Goal: Find specific page/section: Find specific page/section

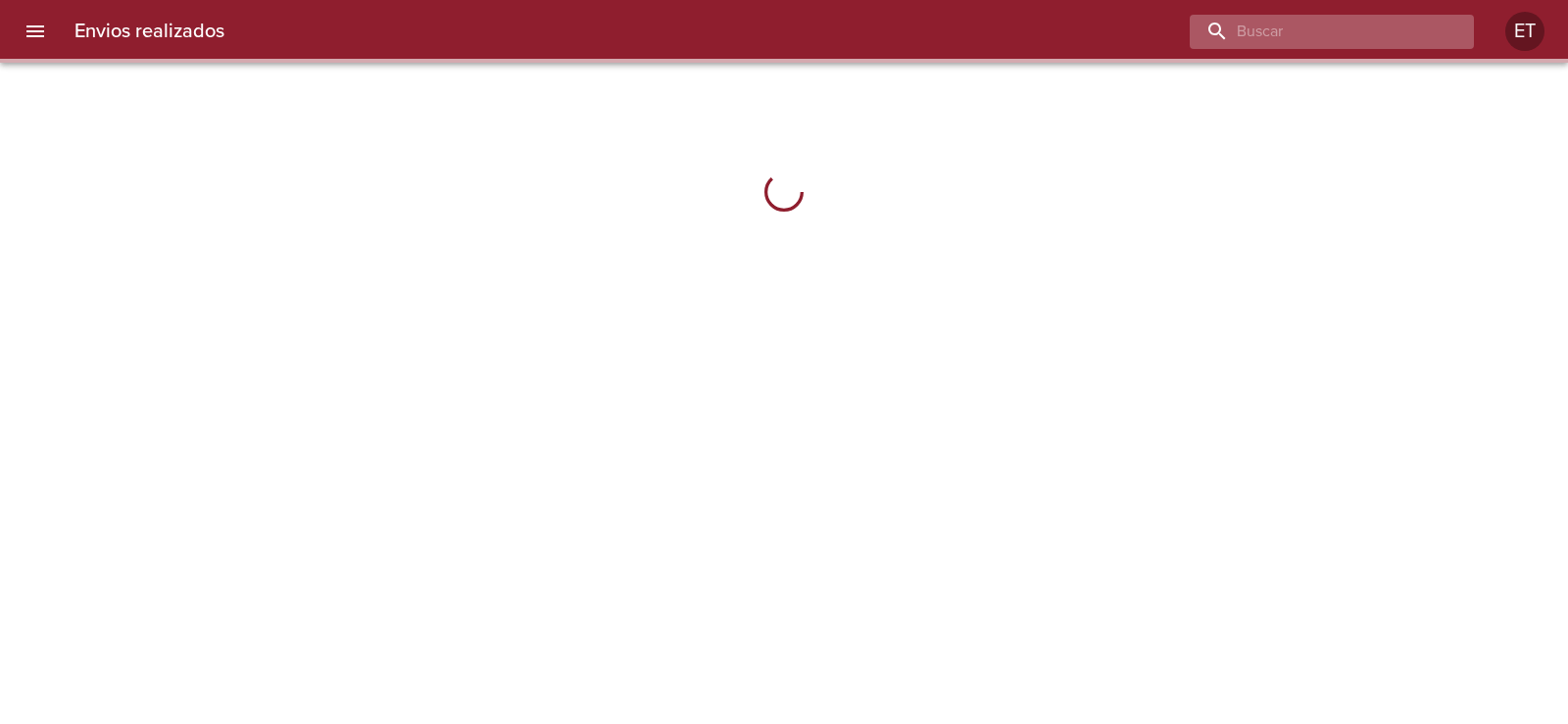
click at [1390, 30] on input "buscar" at bounding box center [1316, 32] width 251 height 35
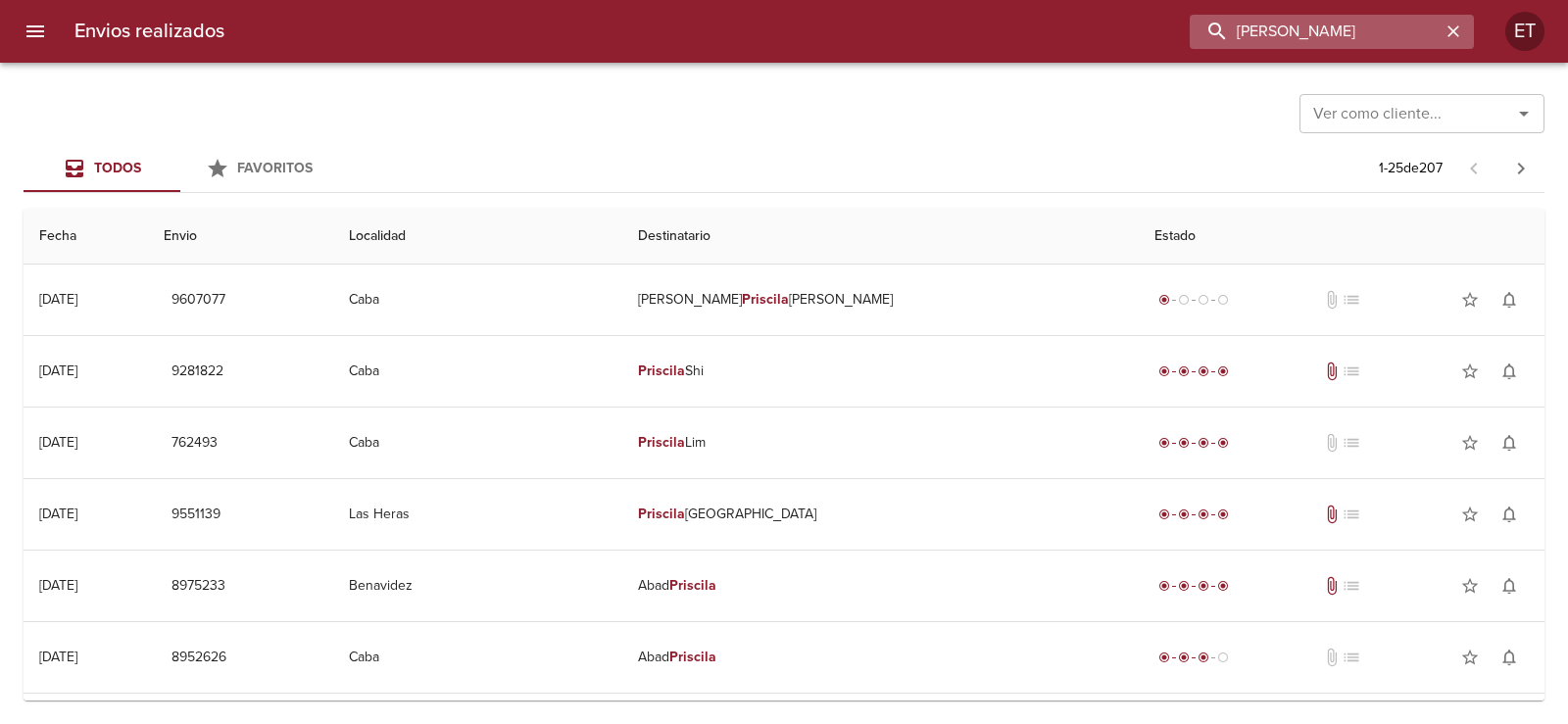
type input "[PERSON_NAME]"
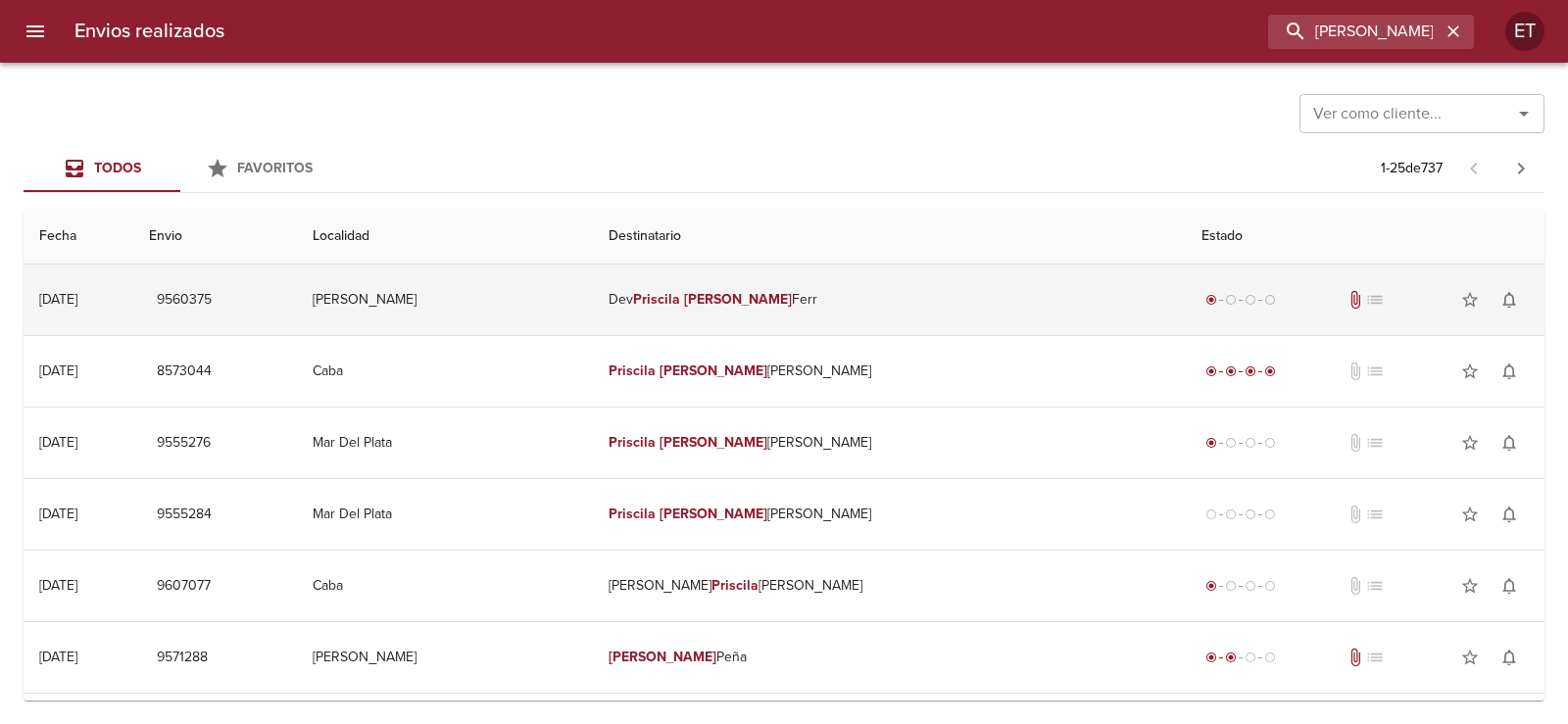
click at [792, 300] on em "[PERSON_NAME]" at bounding box center [738, 299] width 109 height 17
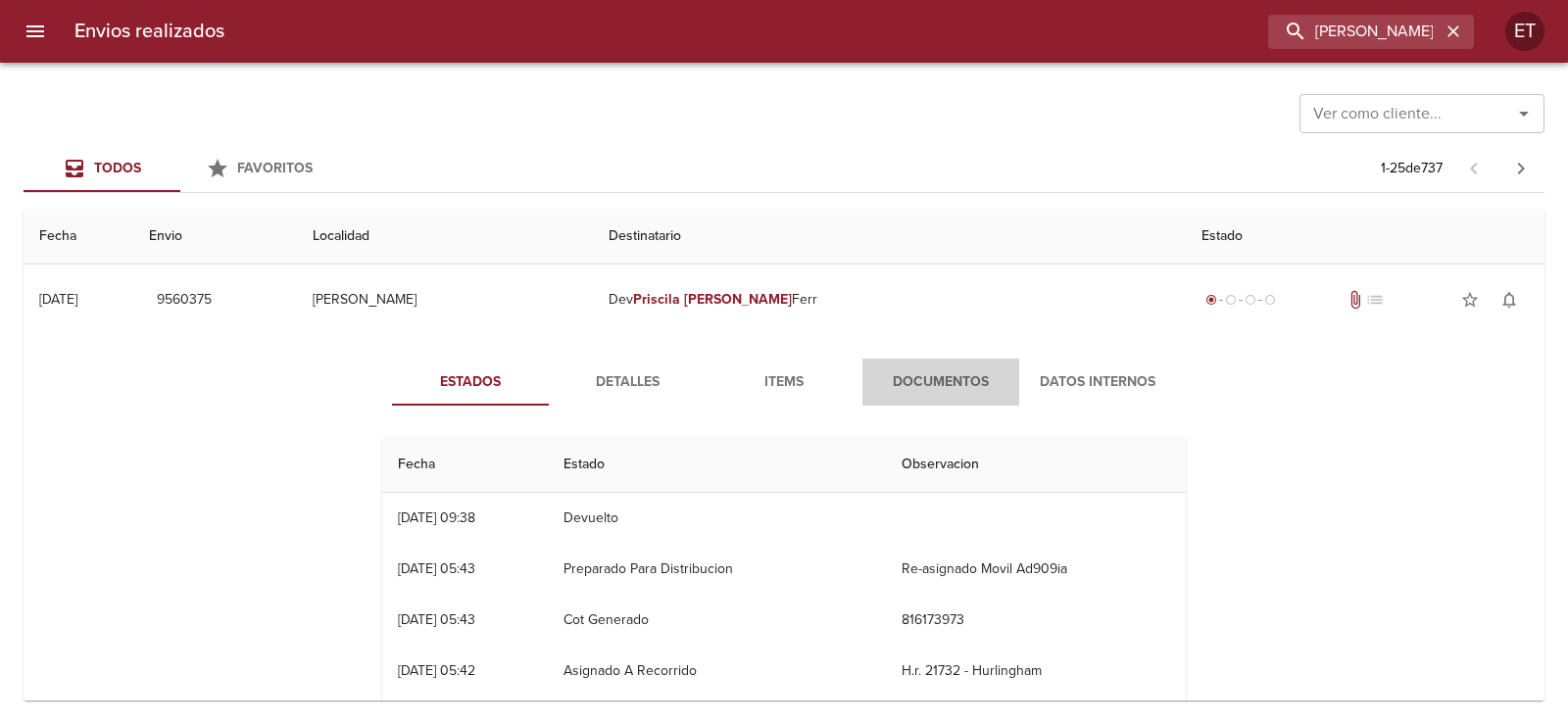
click at [946, 387] on span "Documentos" at bounding box center [941, 382] width 134 height 25
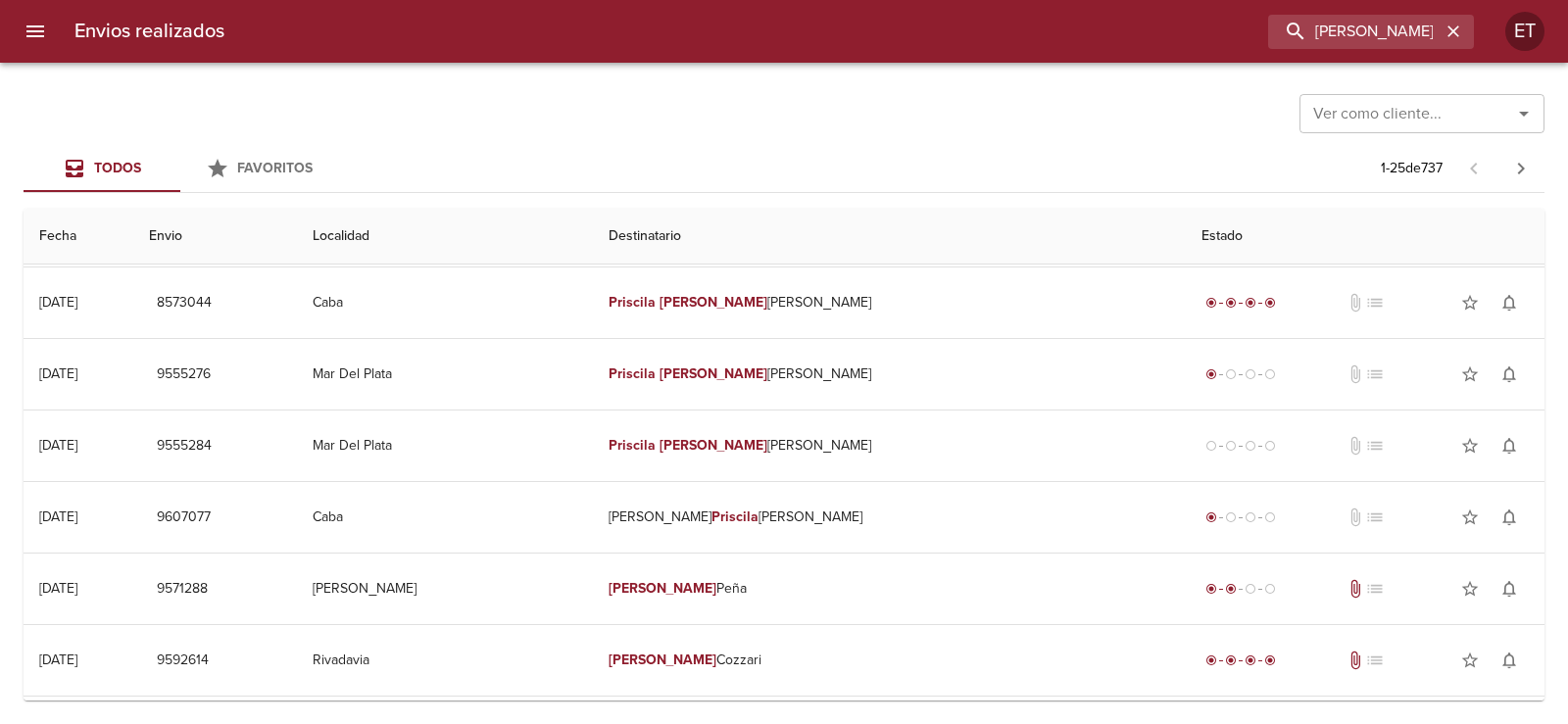
scroll to position [490, 0]
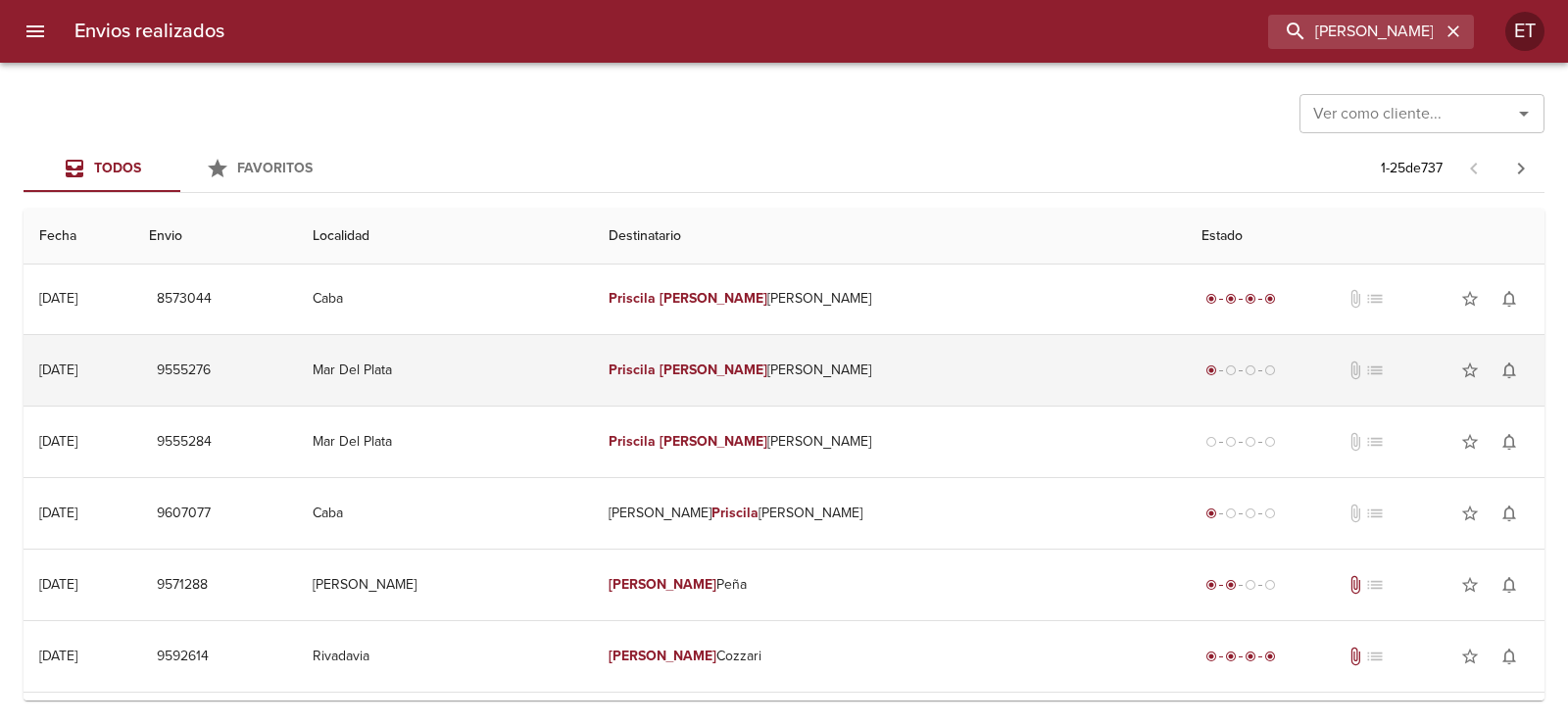
click at [878, 368] on td "[PERSON_NAME] [PERSON_NAME]" at bounding box center [888, 370] width 593 height 70
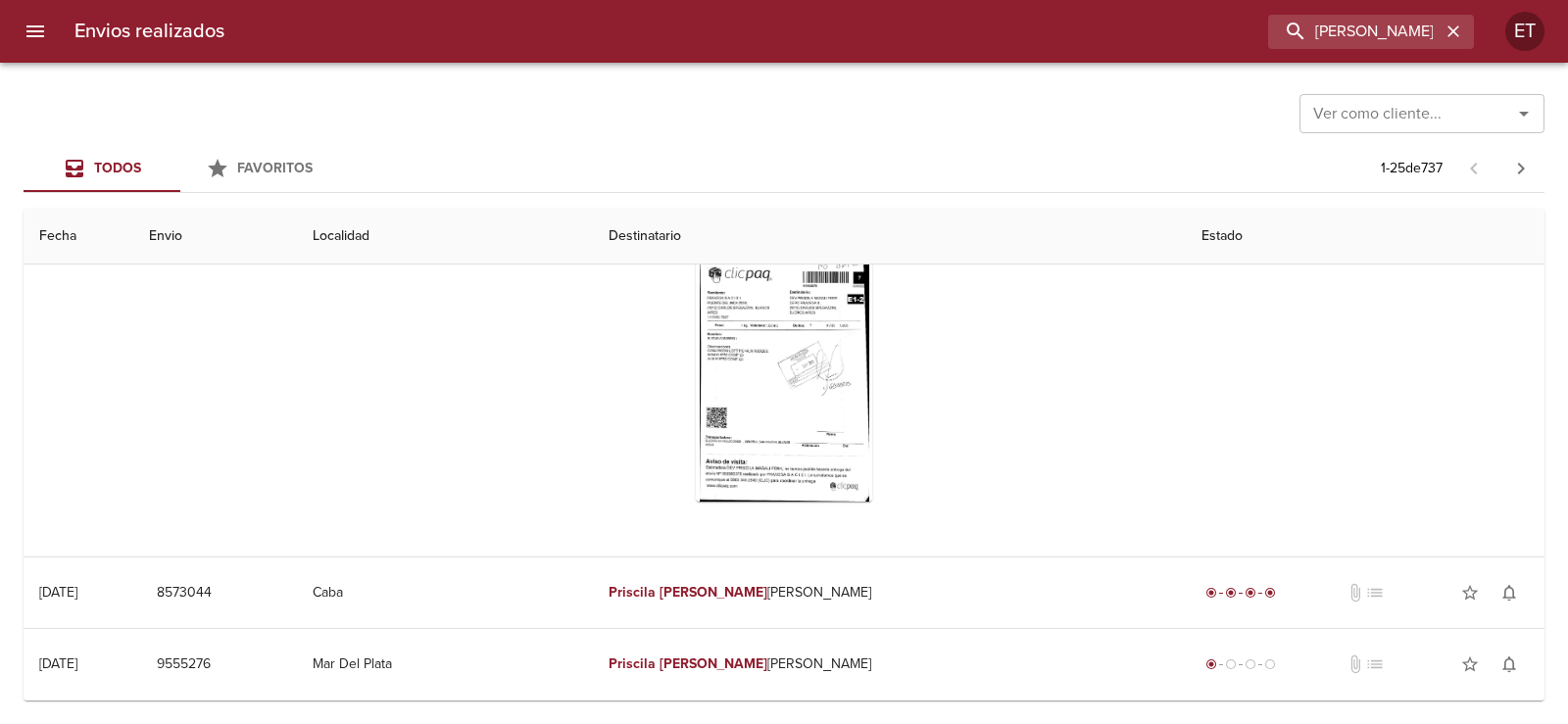
scroll to position [0, 0]
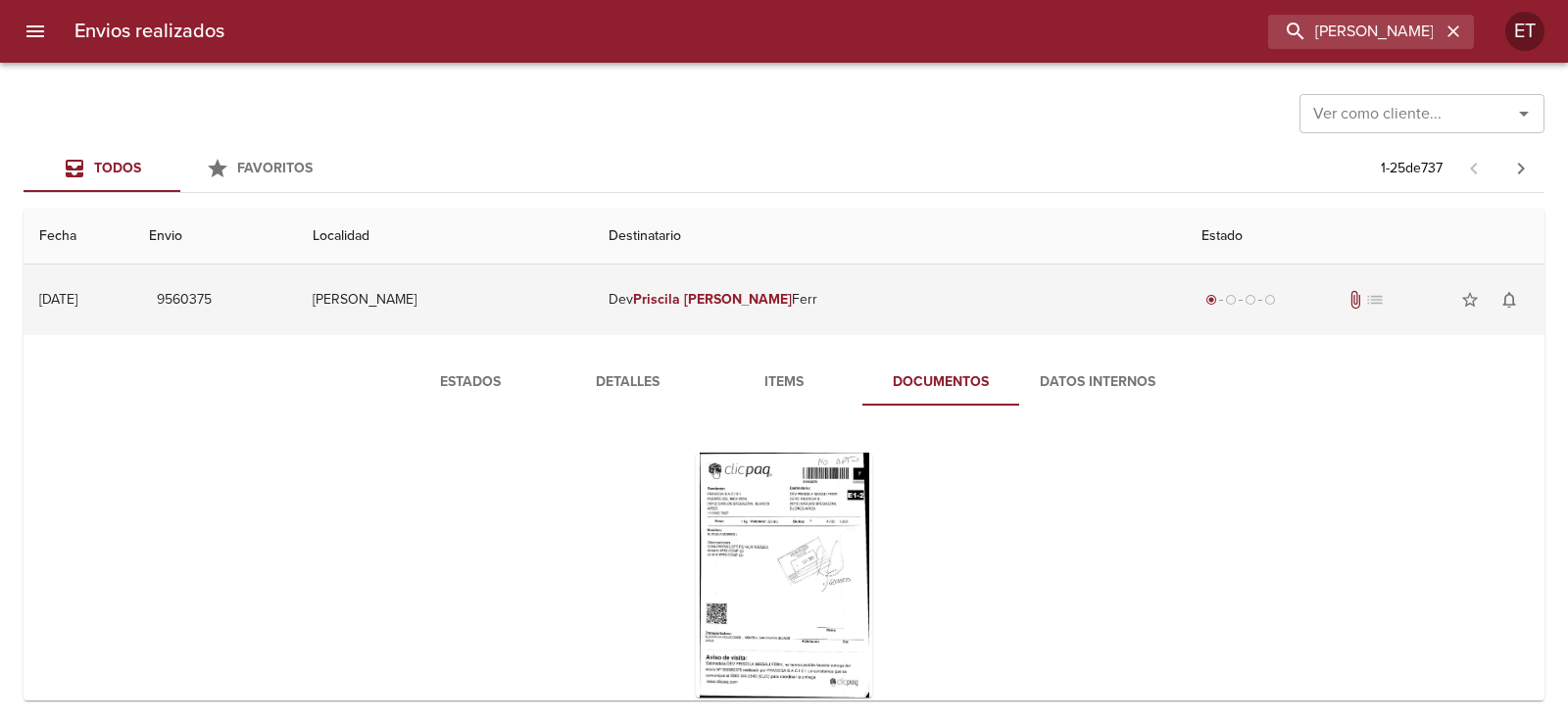
click at [927, 313] on td "Dev [PERSON_NAME] [PERSON_NAME]" at bounding box center [888, 299] width 593 height 70
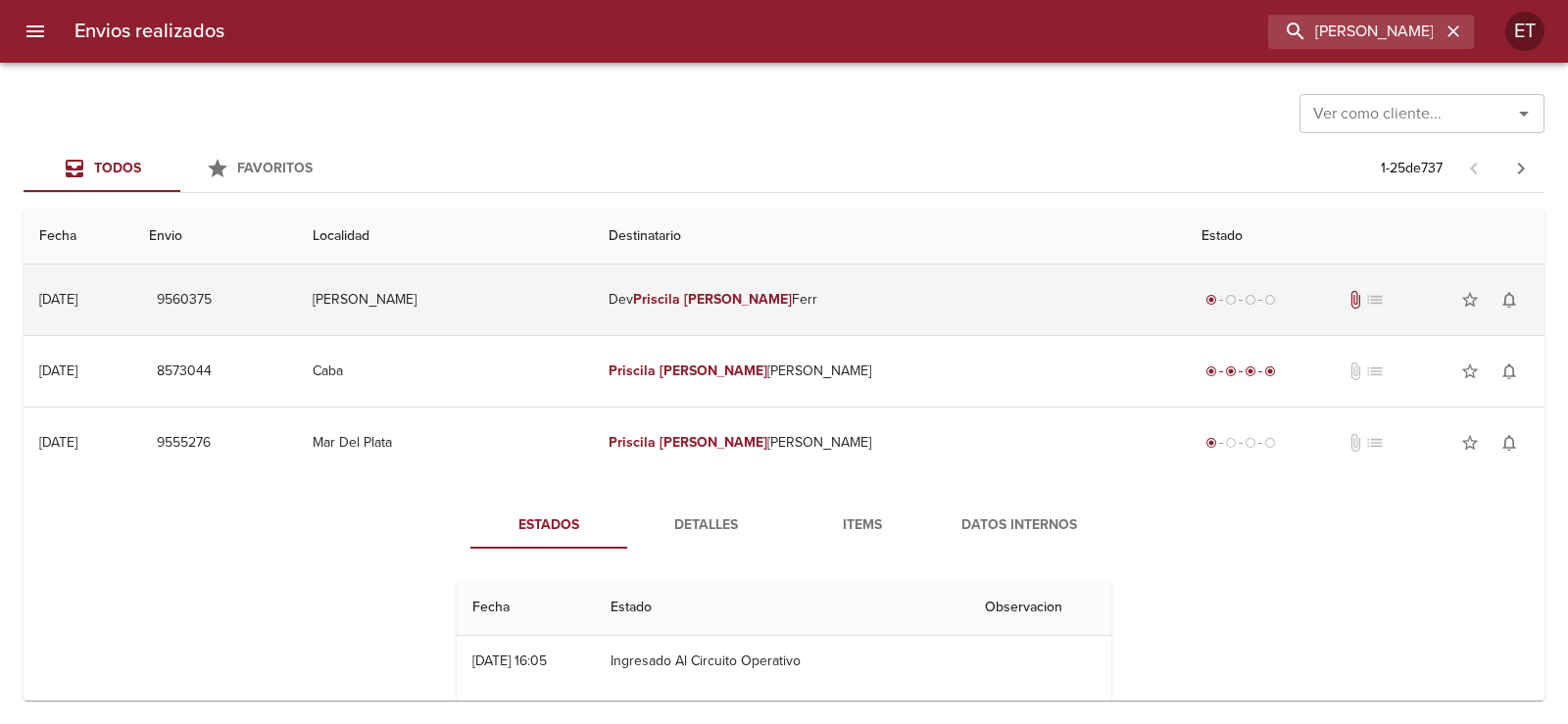
click at [932, 310] on td "Dev [PERSON_NAME] [PERSON_NAME]" at bounding box center [888, 299] width 593 height 70
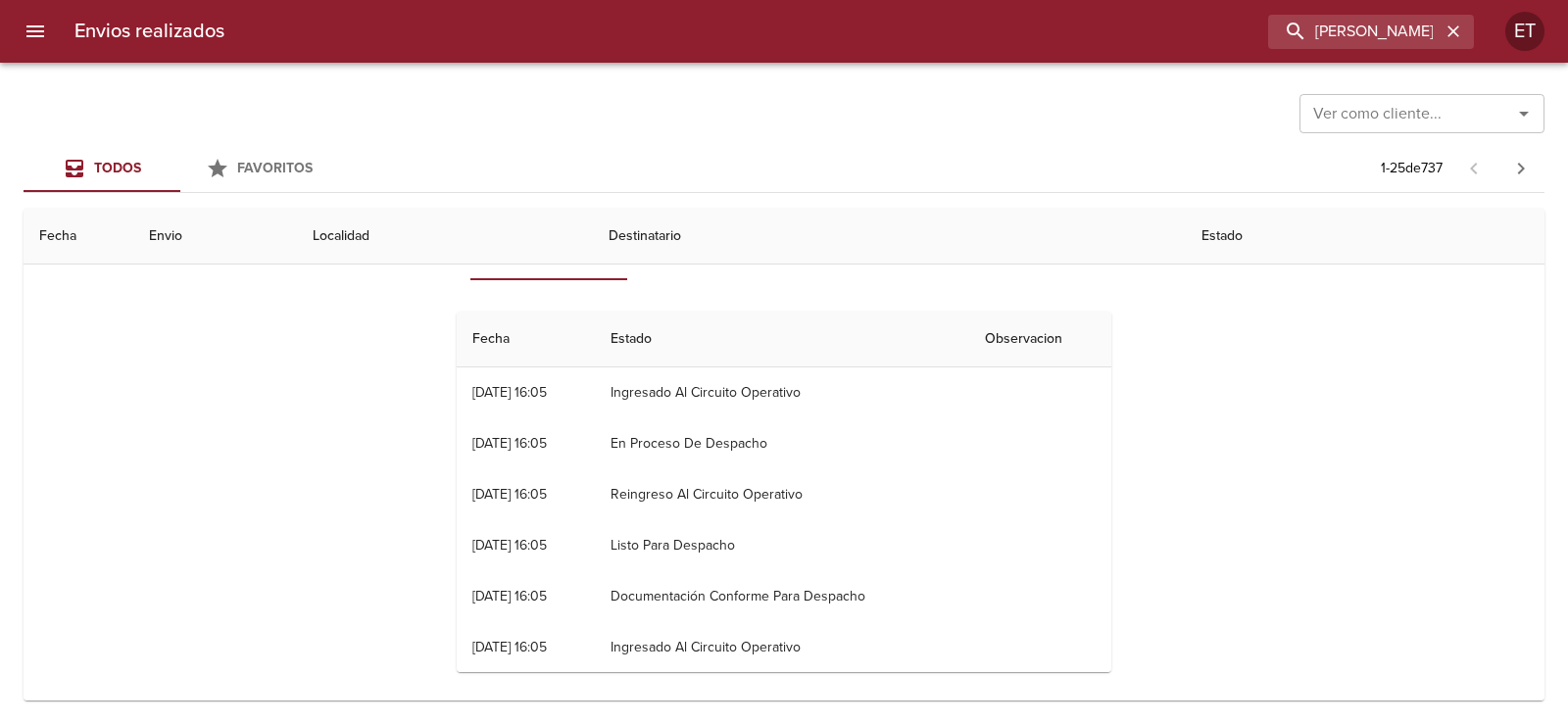
scroll to position [588, 0]
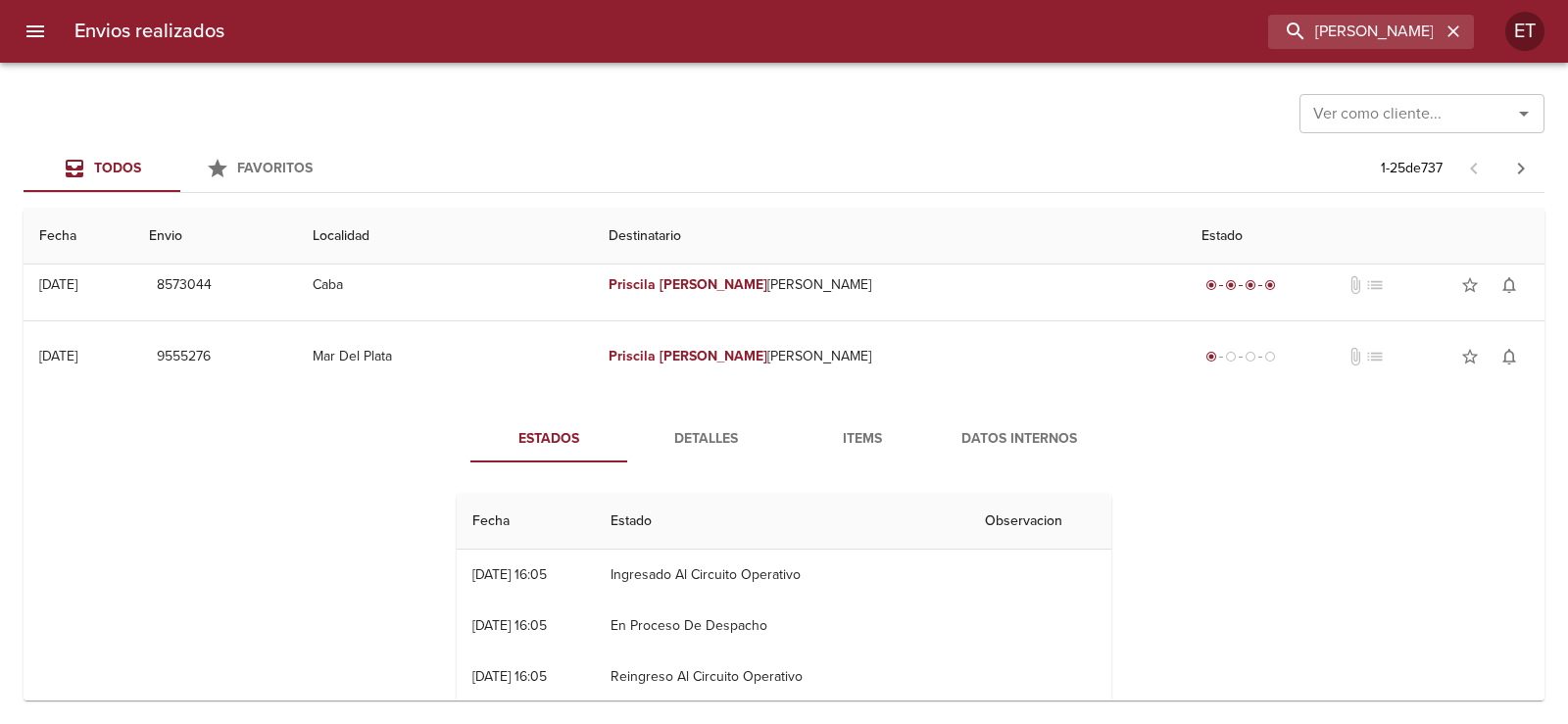
click at [696, 439] on span "Detalles" at bounding box center [705, 439] width 134 height 25
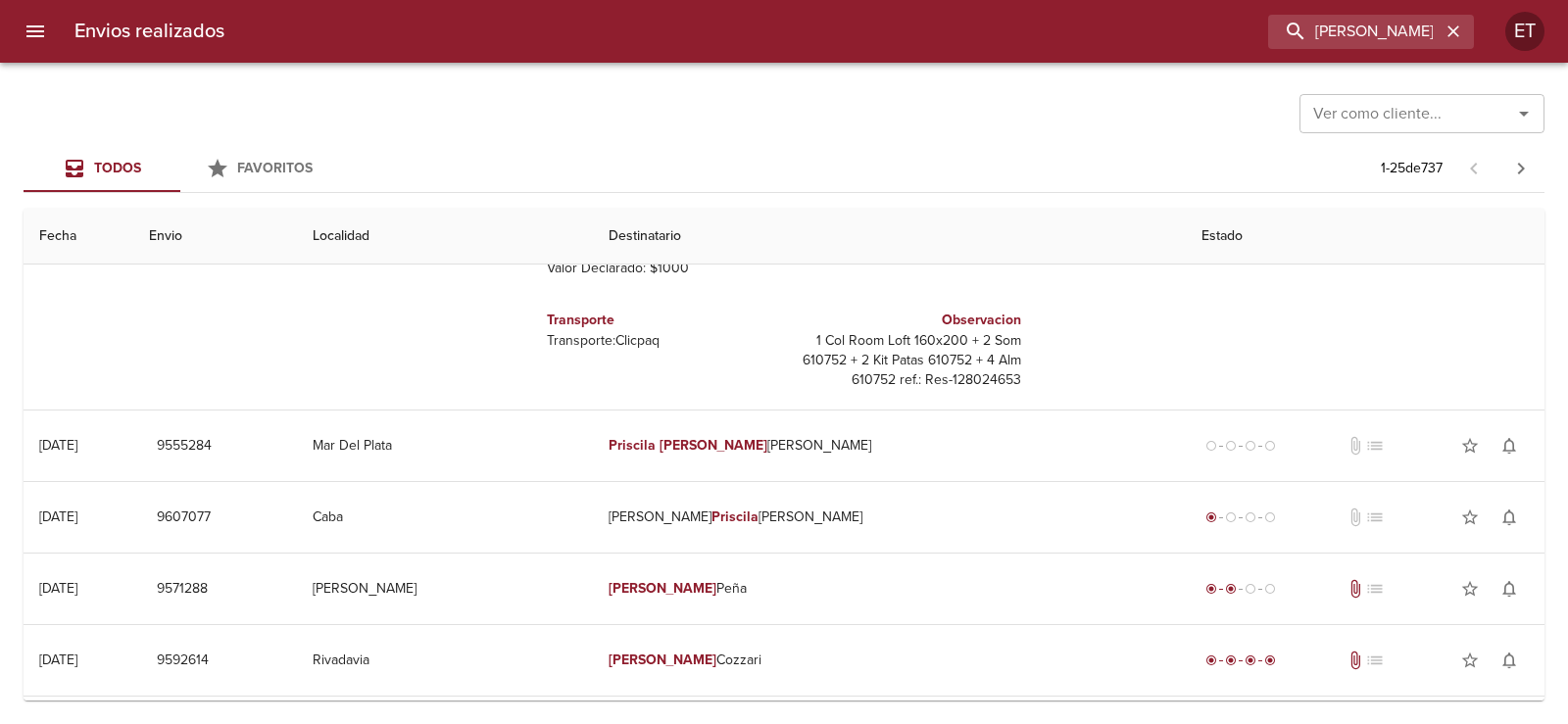
scroll to position [1078, 0]
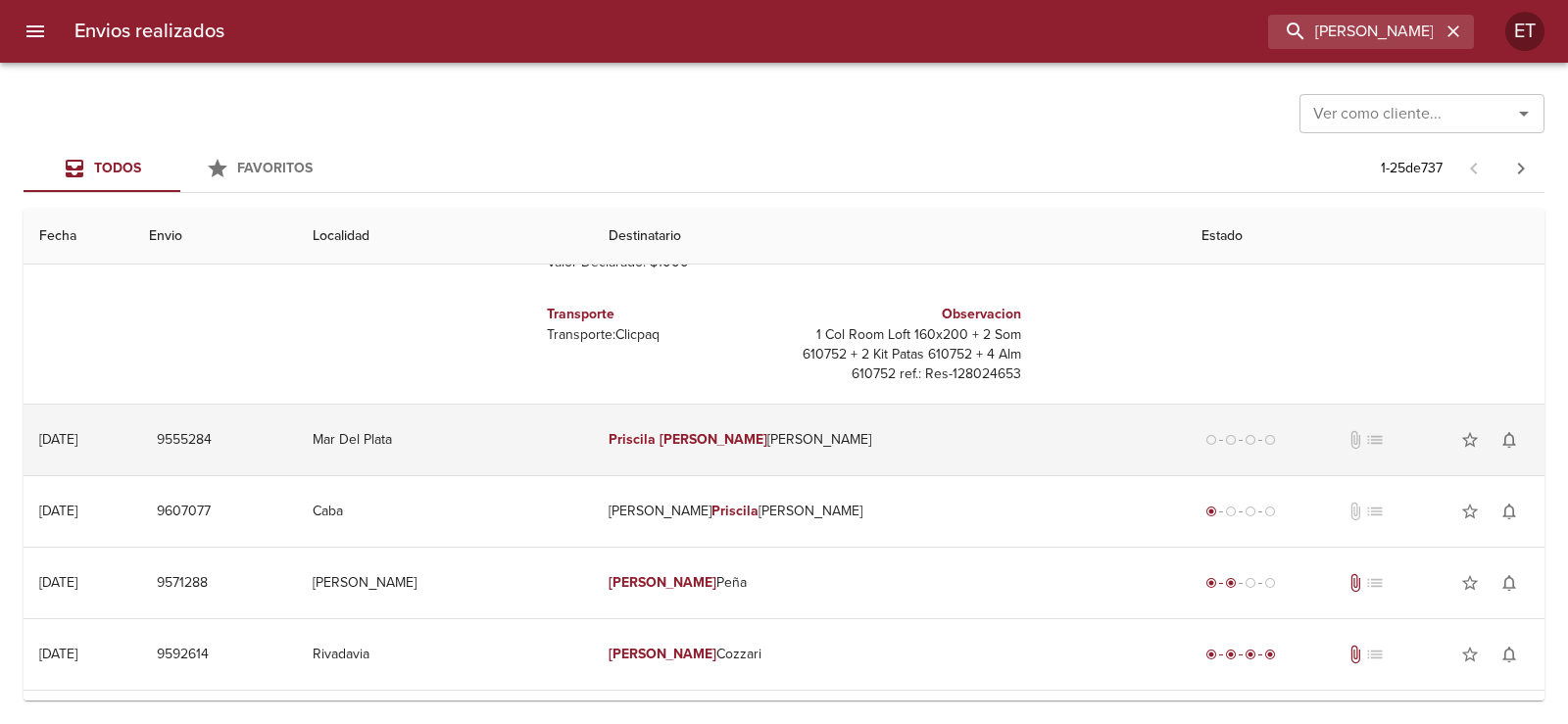
click at [592, 448] on td "Mar Del Plata" at bounding box center [444, 439] width 295 height 70
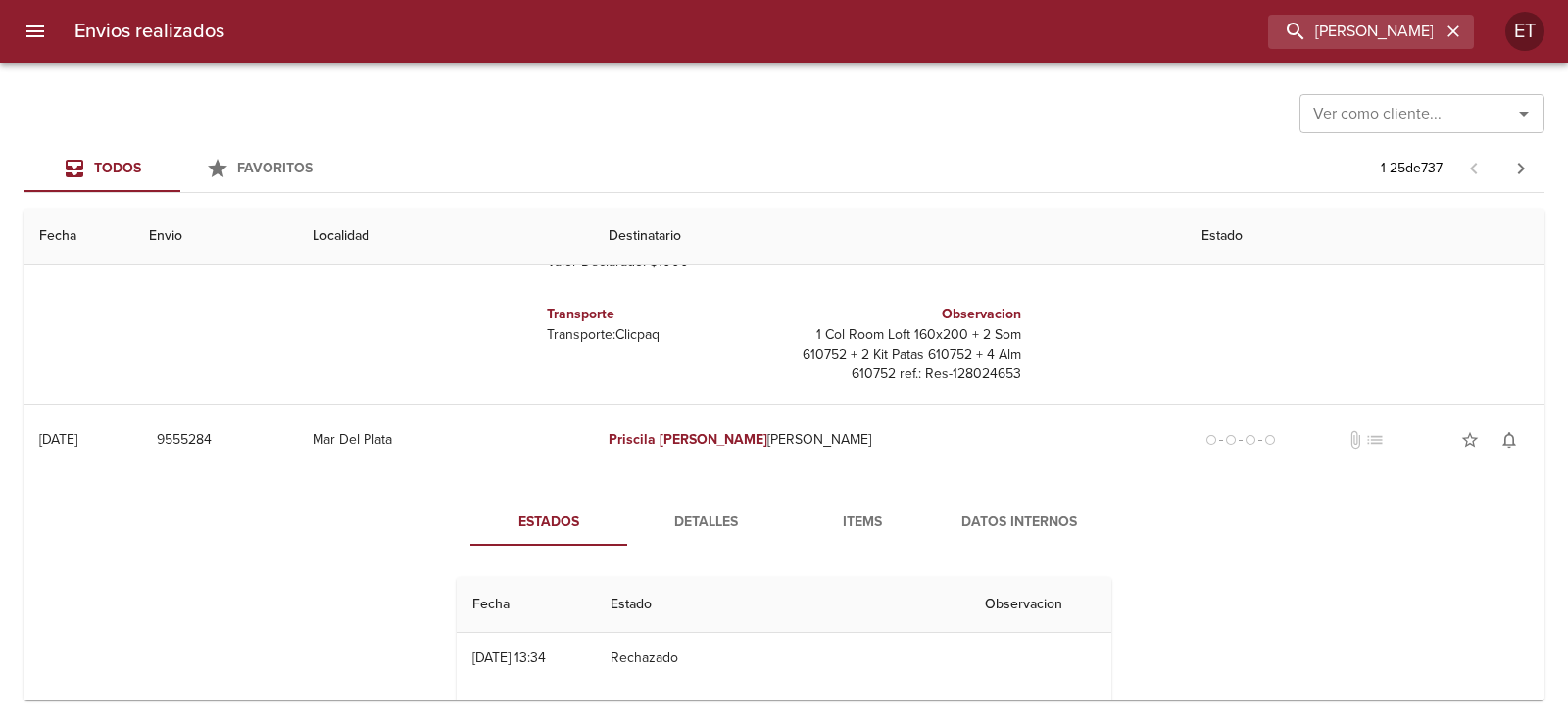
click at [734, 510] on span "Detalles" at bounding box center [705, 522] width 134 height 25
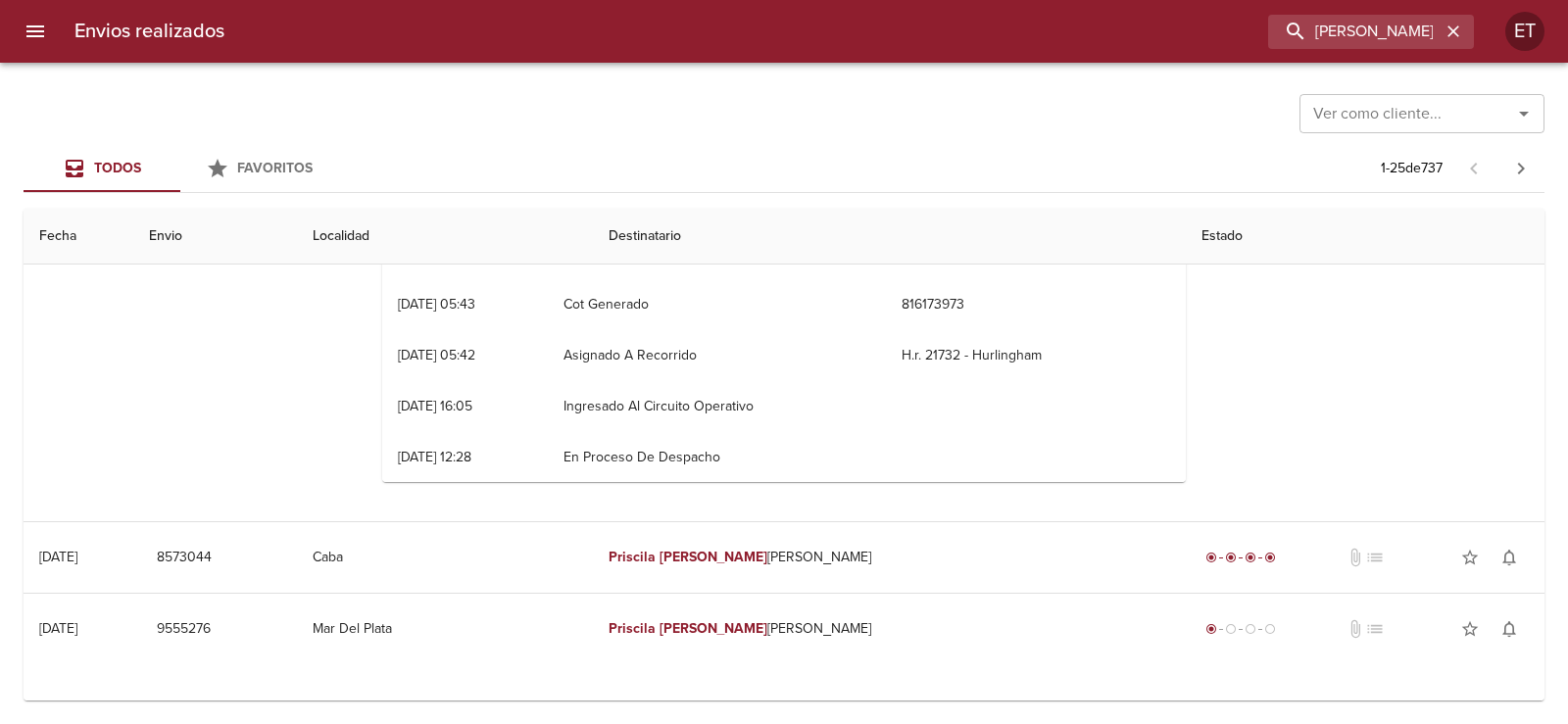
scroll to position [294, 0]
